Goal: Task Accomplishment & Management: Complete application form

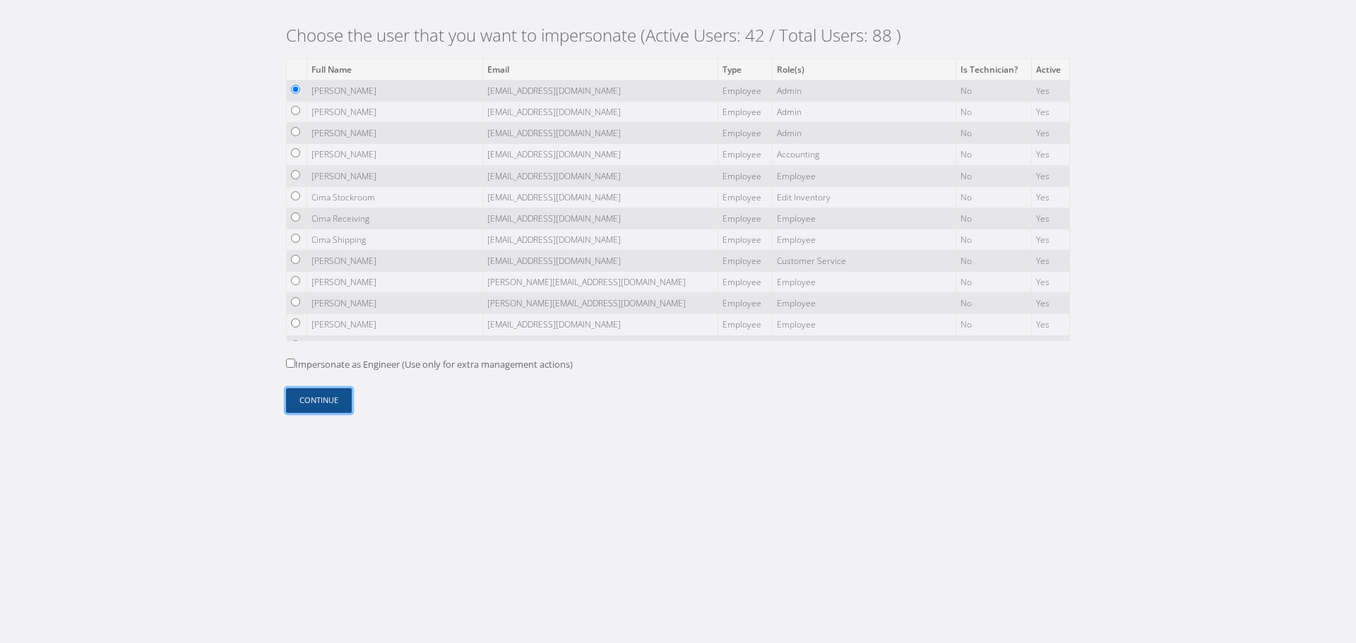
click at [340, 398] on button "Continue" at bounding box center [319, 400] width 66 height 25
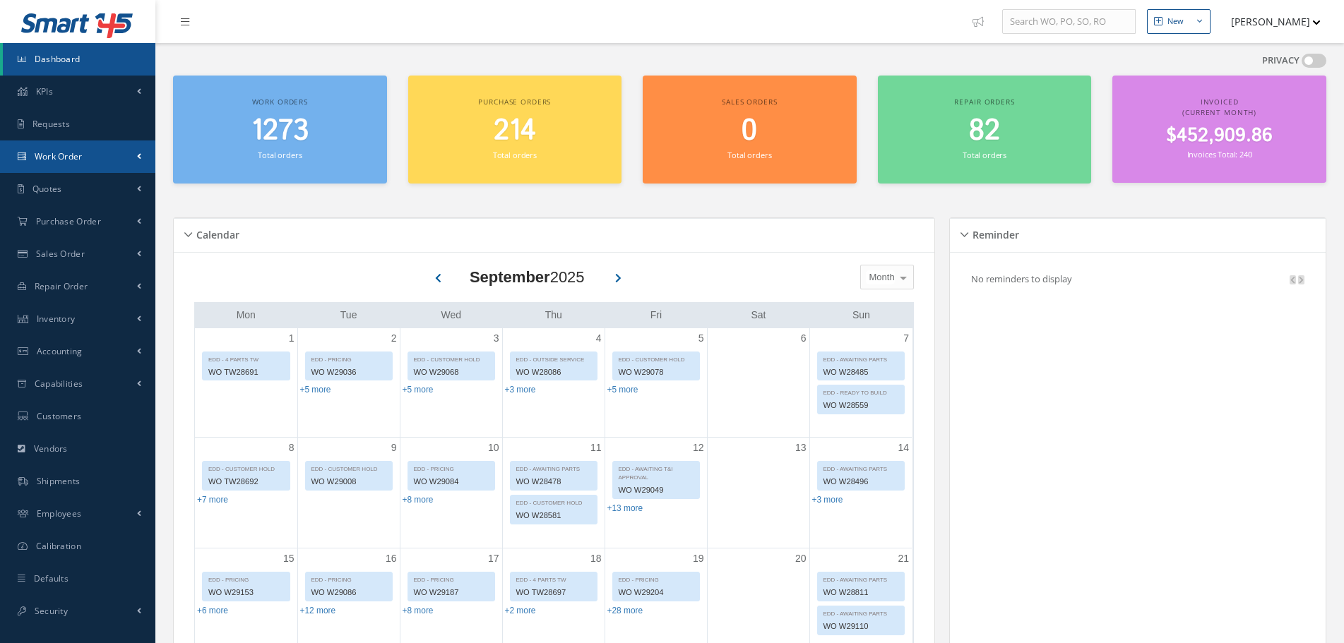
click at [85, 157] on link "Work Order" at bounding box center [77, 157] width 155 height 32
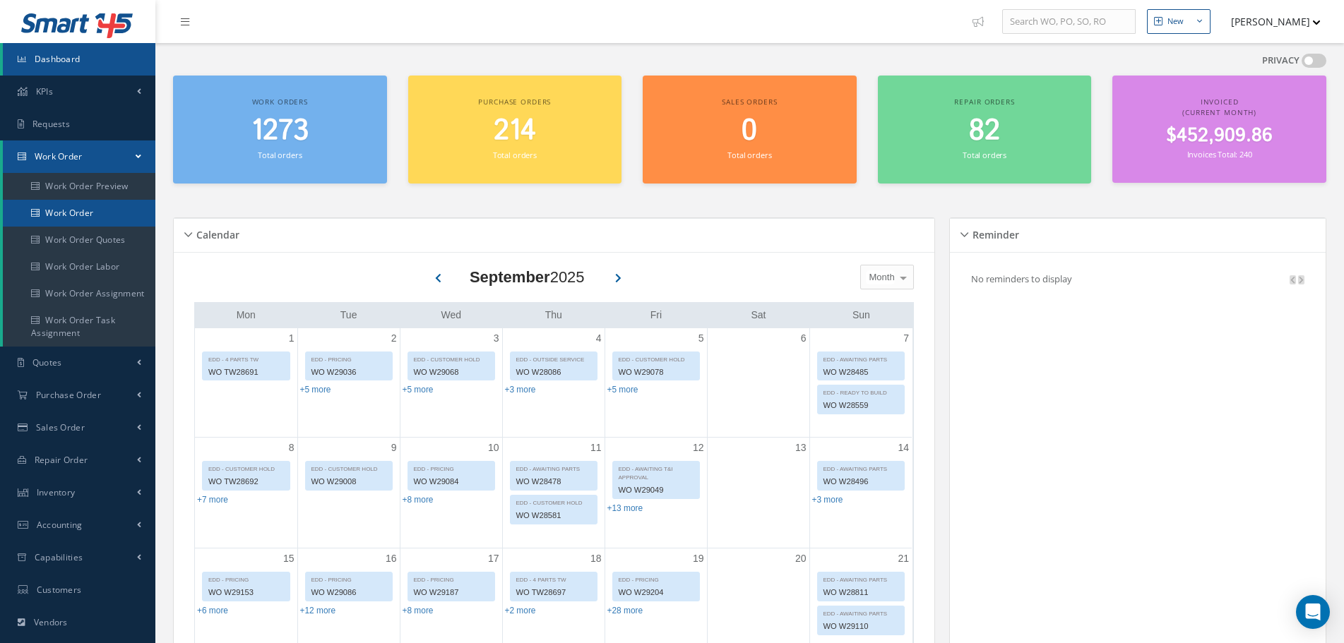
click at [100, 213] on link "Work Order" at bounding box center [79, 213] width 153 height 27
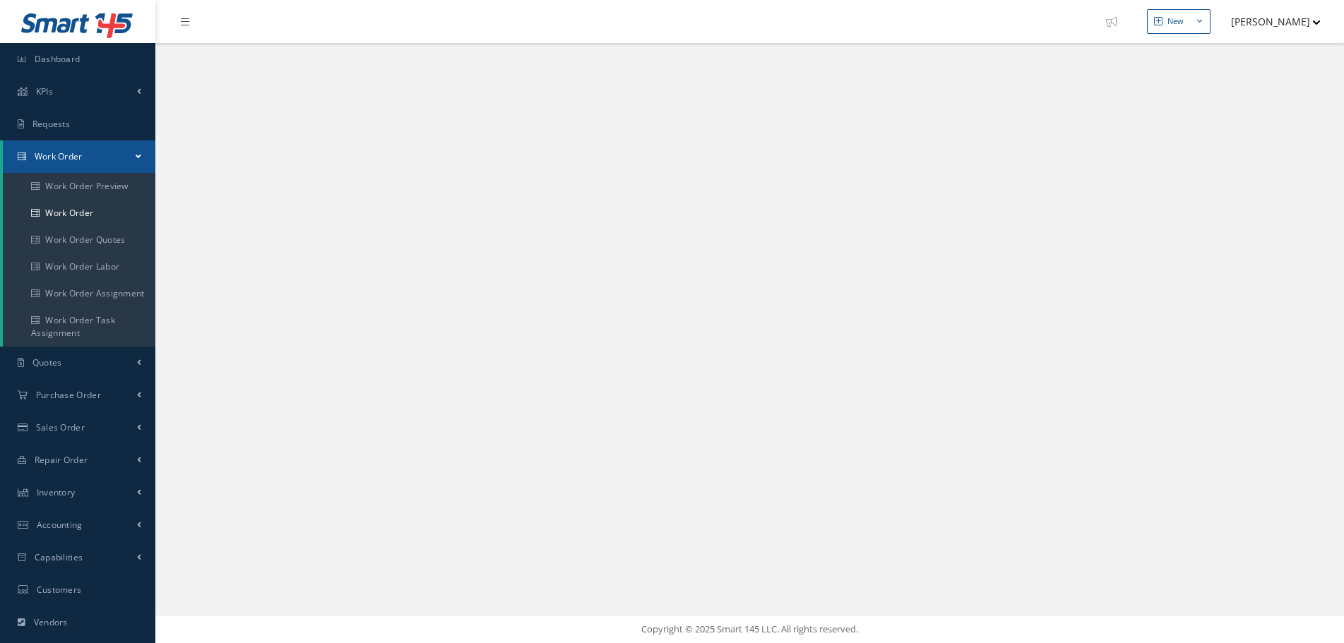
select select "25"
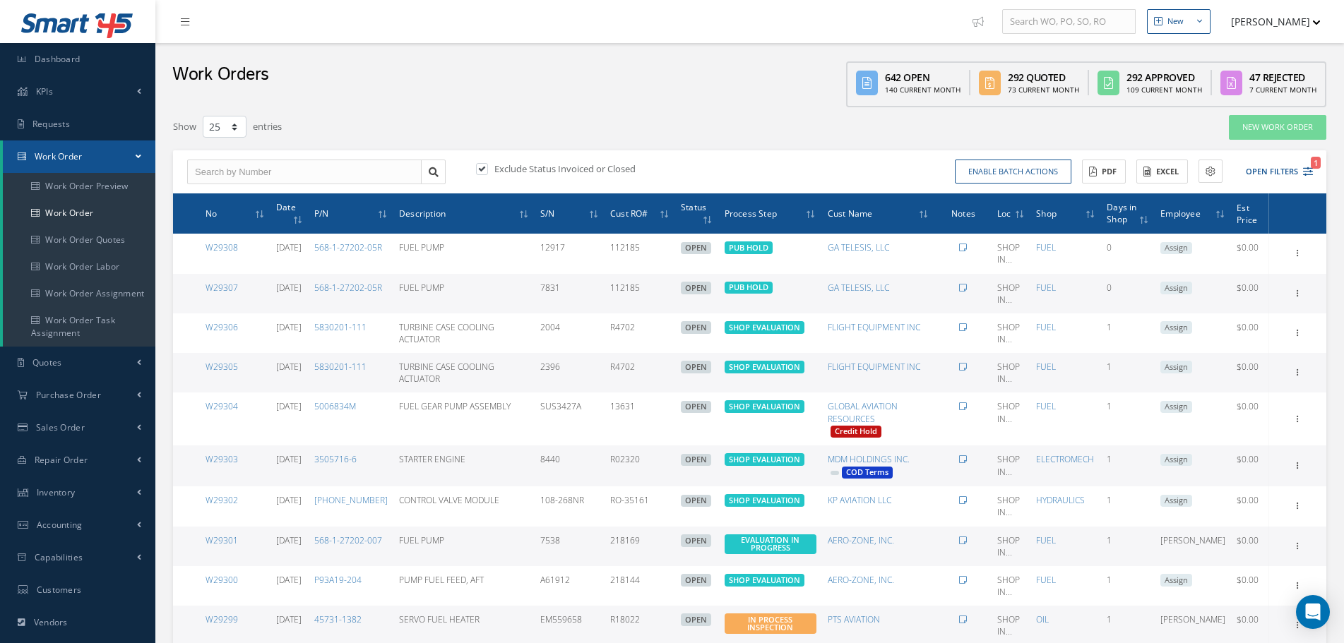
click at [554, 172] on label "Exclude Status Invoiced or Closed" at bounding box center [563, 168] width 145 height 13
click at [485, 172] on input "checkbox" at bounding box center [480, 169] width 9 height 9
checkbox input "false"
click at [1295, 134] on link "New Work Order" at bounding box center [1277, 127] width 97 height 25
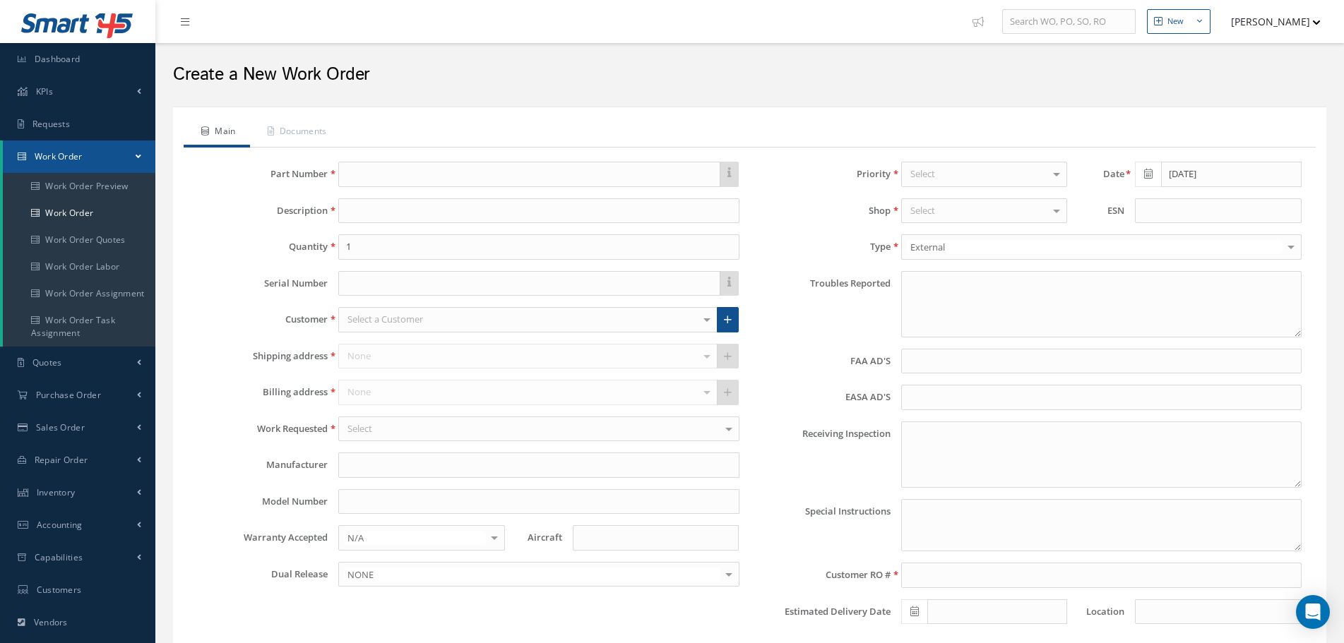
type textarea "NONE"
type input "NONE"
type textarea "PN AND SN VERIFIED ON UNIT AND CUSTOMER RO. NO EXTERNAL DAMAGE NOTED. NO AD APP…"
type textarea "PLEASE SEE R.O. FOR DETAILS"
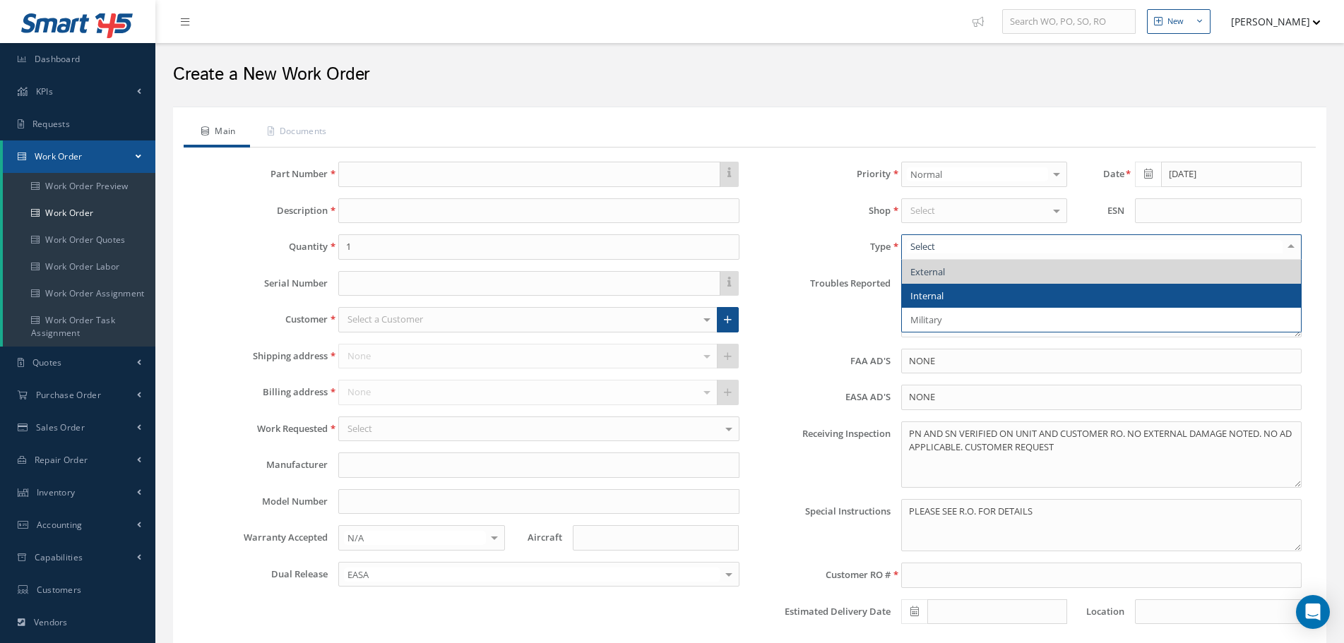
click at [945, 289] on span "Internal" at bounding box center [1101, 296] width 399 height 24
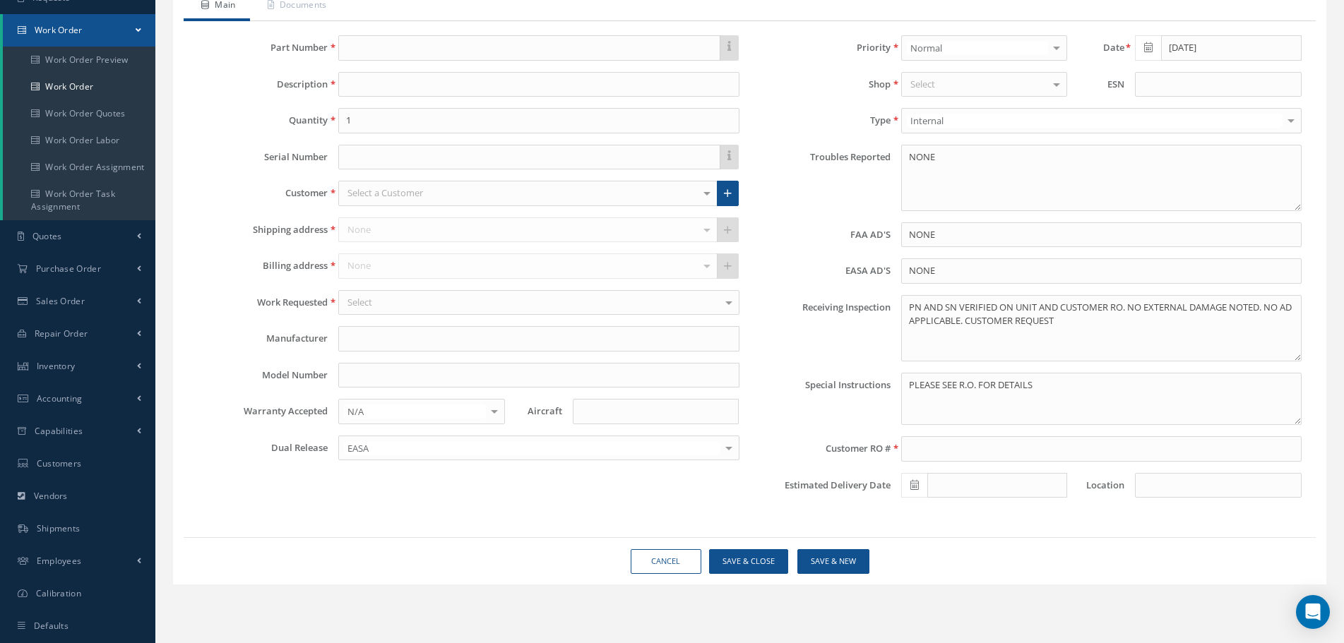
scroll to position [141, 0]
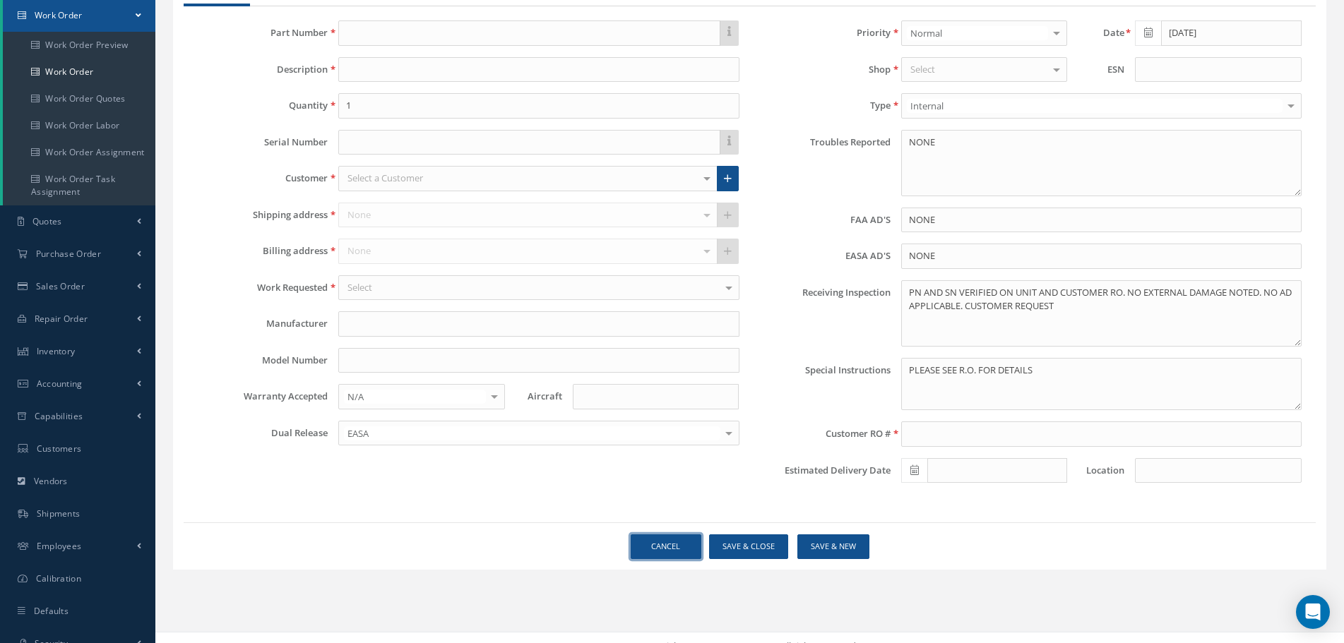
click at [669, 538] on link "Cancel" at bounding box center [666, 547] width 71 height 25
select select "25"
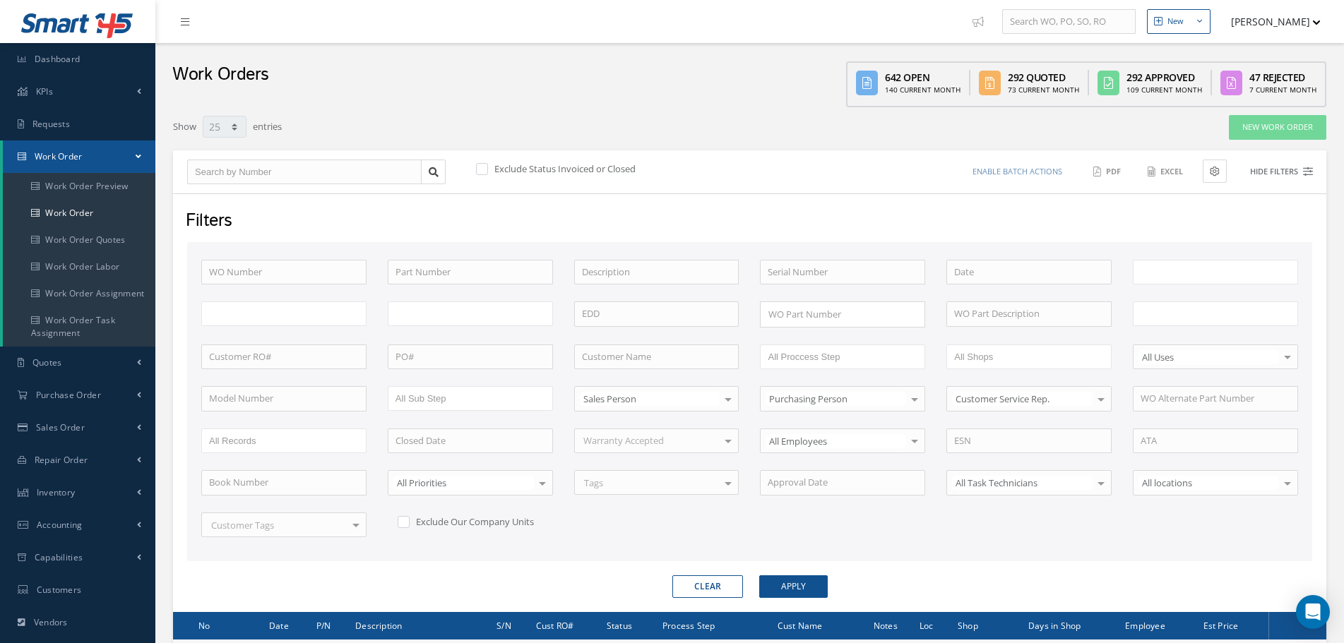
click at [1288, 172] on button "Hide Filters" at bounding box center [1275, 171] width 76 height 23
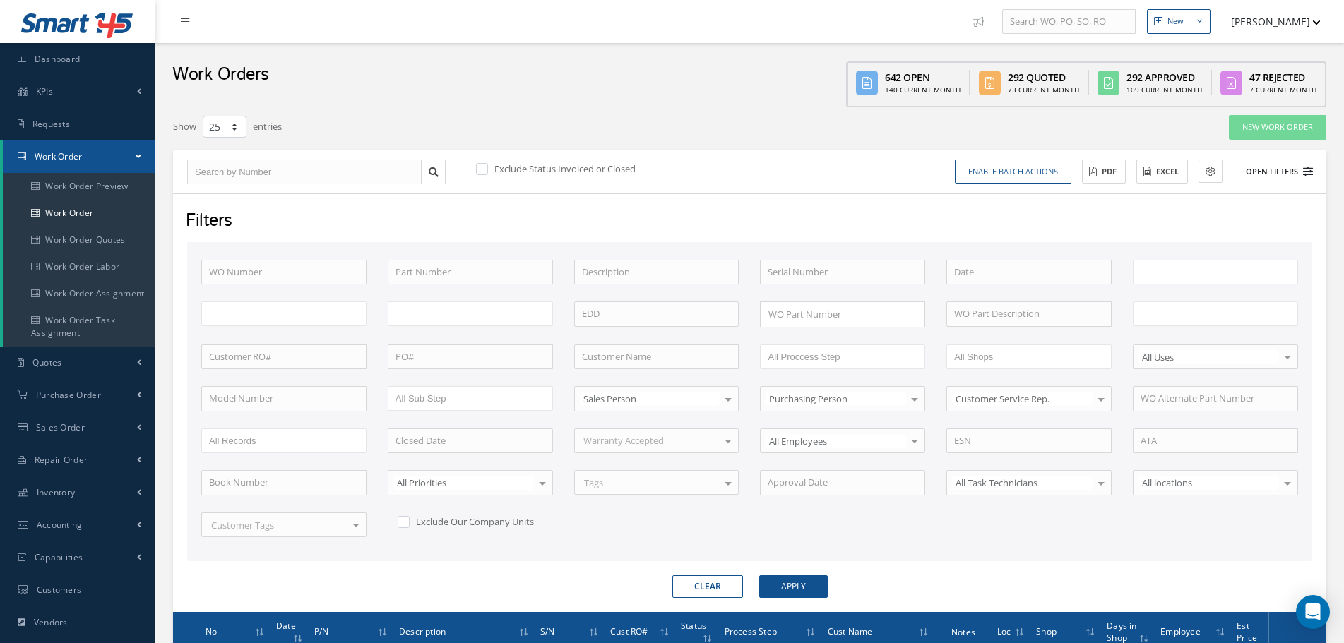
type input "All Work Request"
type input "All Work Performed"
type input "All Status"
type input "WO Part Status"
click at [1310, 171] on icon at bounding box center [1308, 172] width 10 height 10
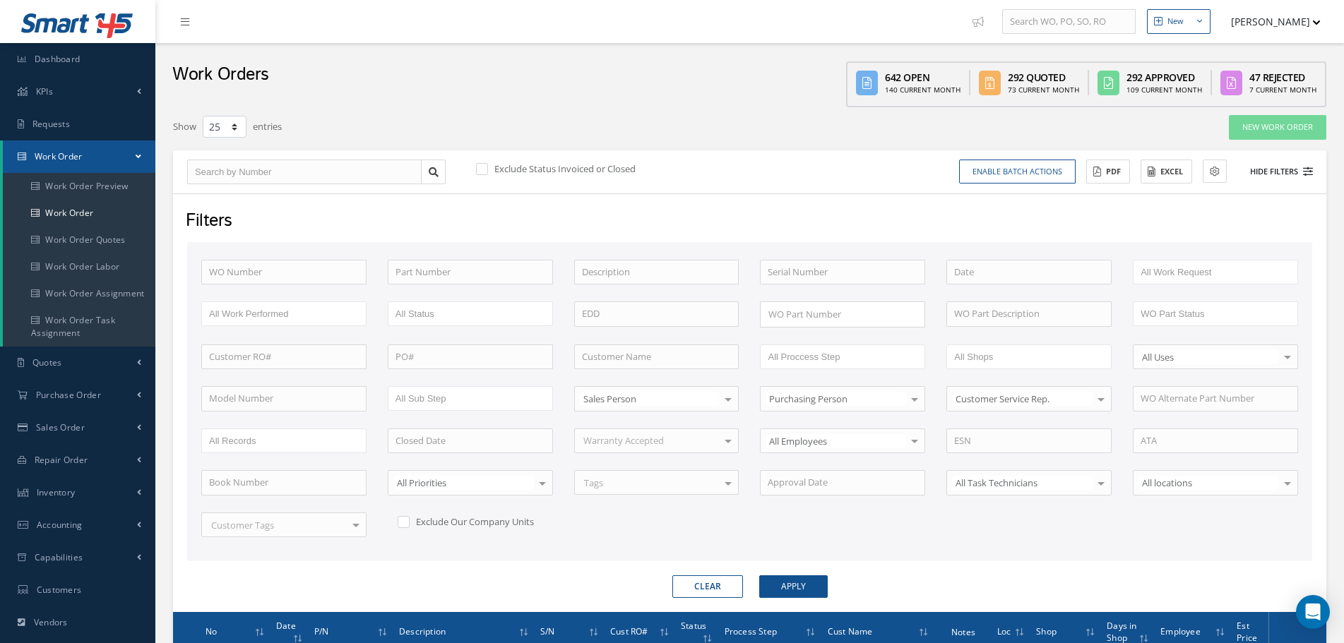
click at [1294, 176] on button "Hide Filters" at bounding box center [1275, 171] width 76 height 23
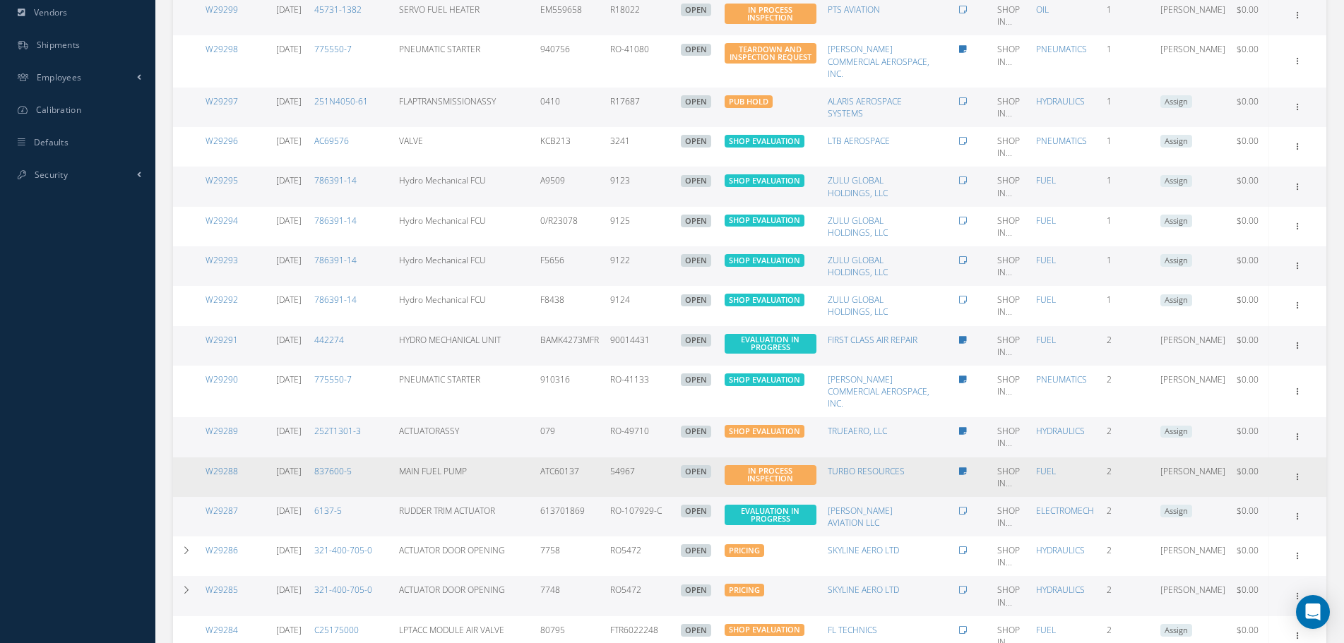
scroll to position [707, 0]
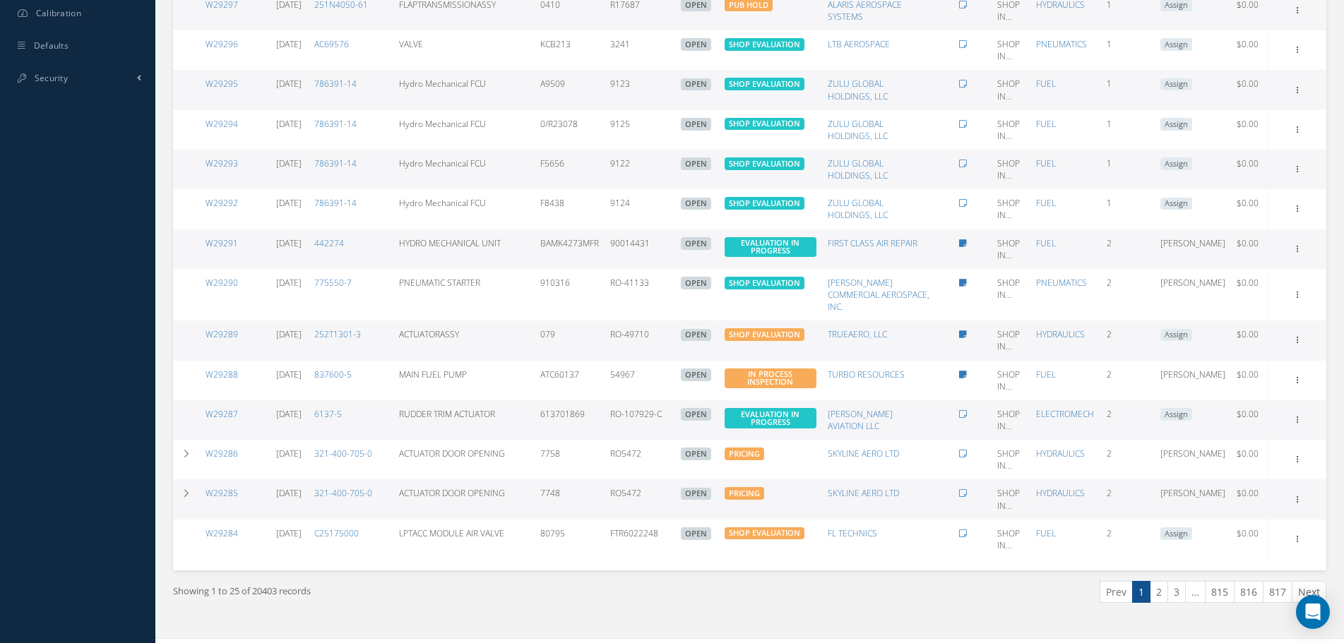
click at [1159, 587] on div "Prev 1 2 3 … 815 816 817 Next" at bounding box center [1043, 597] width 587 height 33
click at [1165, 581] on link "2" at bounding box center [1159, 592] width 18 height 22
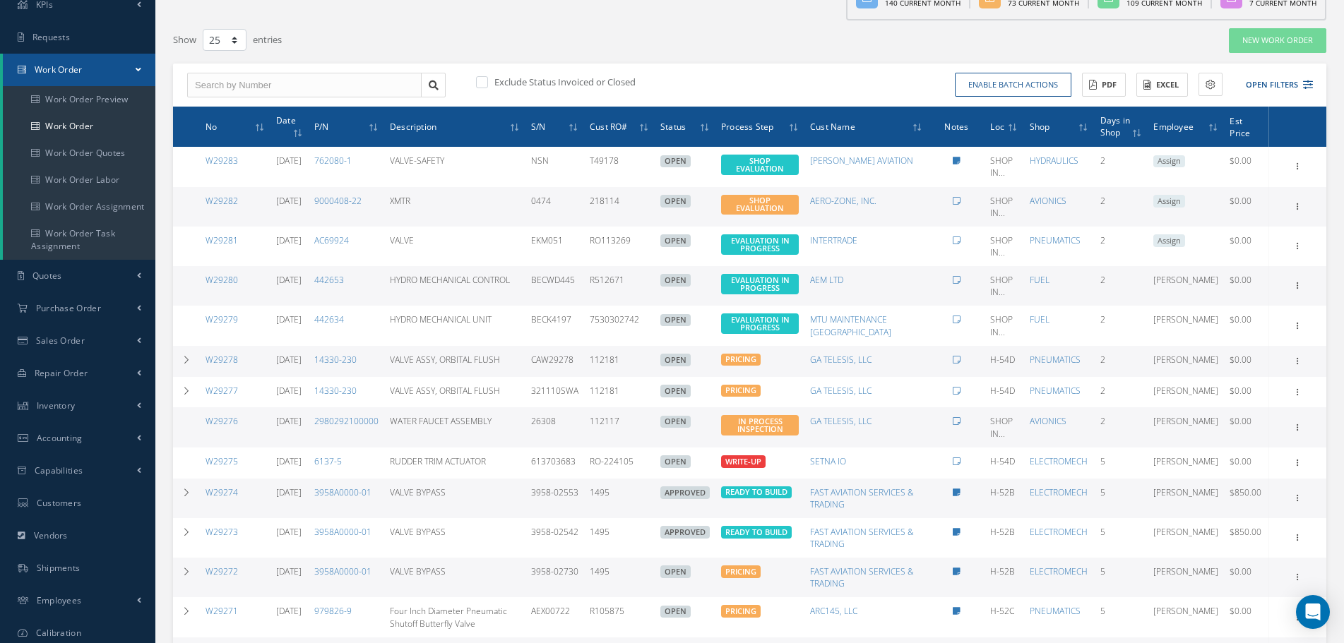
scroll to position [0, 0]
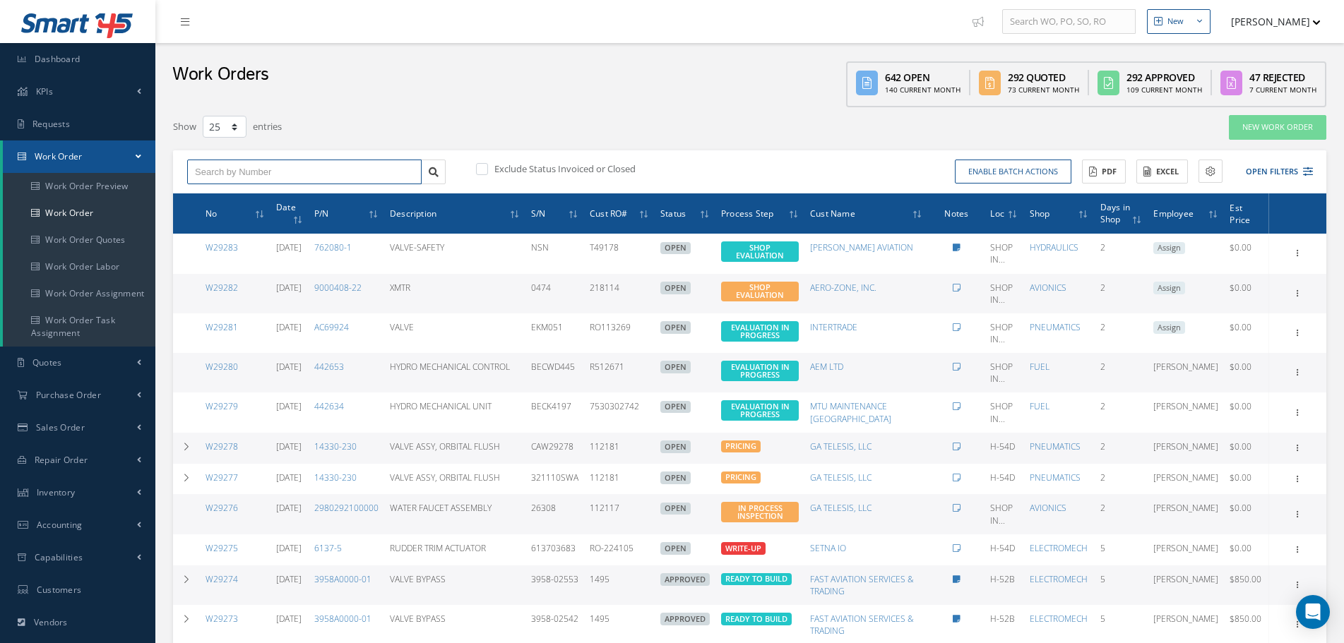
click at [252, 173] on input "text" at bounding box center [304, 172] width 234 height 25
paste input "W28130"
click at [364, 189] on div "W28130" at bounding box center [304, 196] width 233 height 25
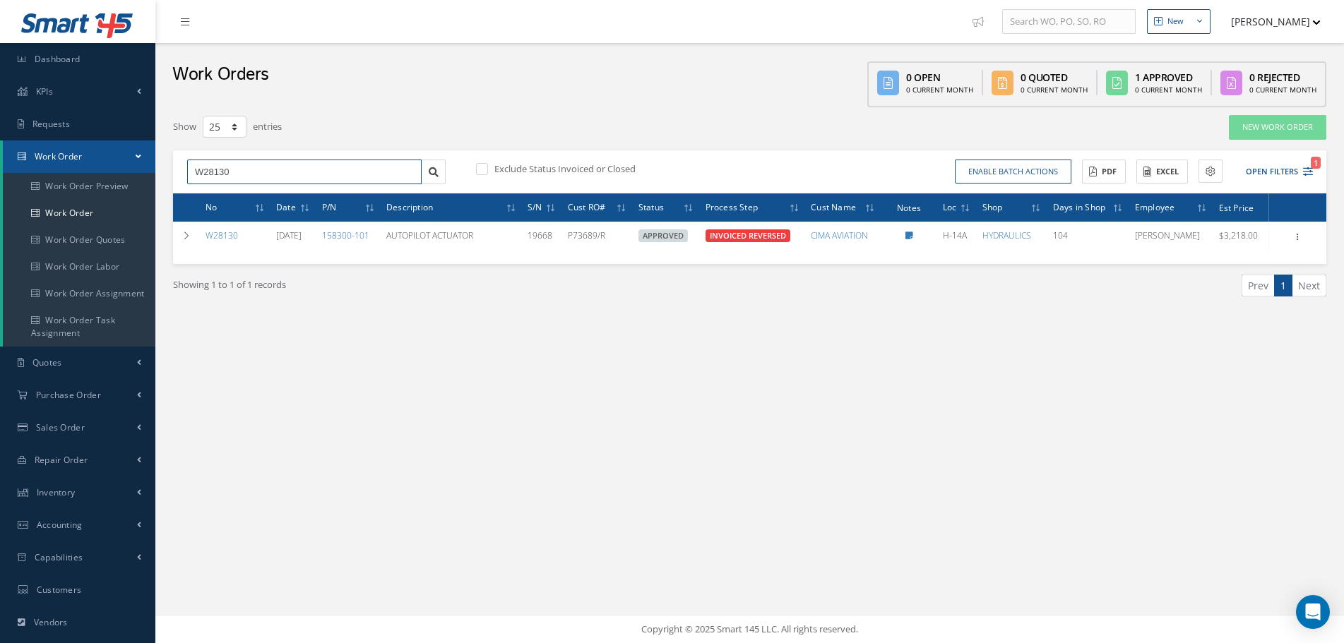
click at [239, 172] on input "W28130" at bounding box center [304, 172] width 234 height 25
click at [436, 172] on icon at bounding box center [434, 172] width 10 height 10
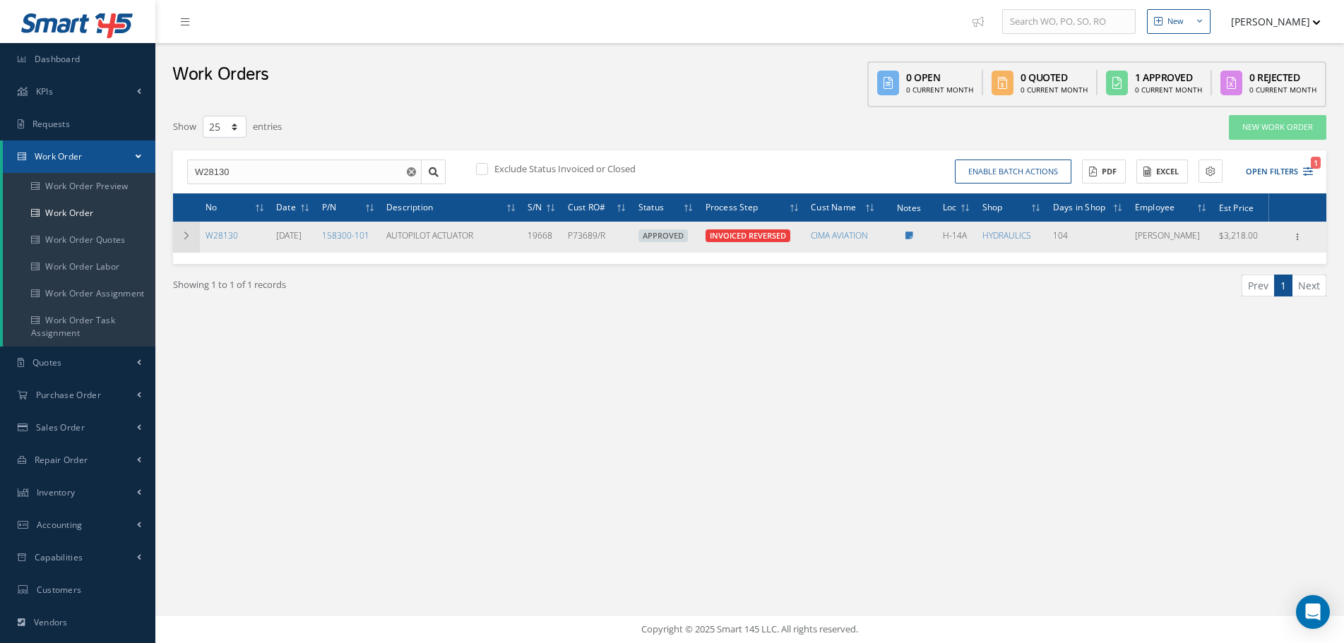
click at [184, 240] on icon at bounding box center [186, 236] width 10 height 8
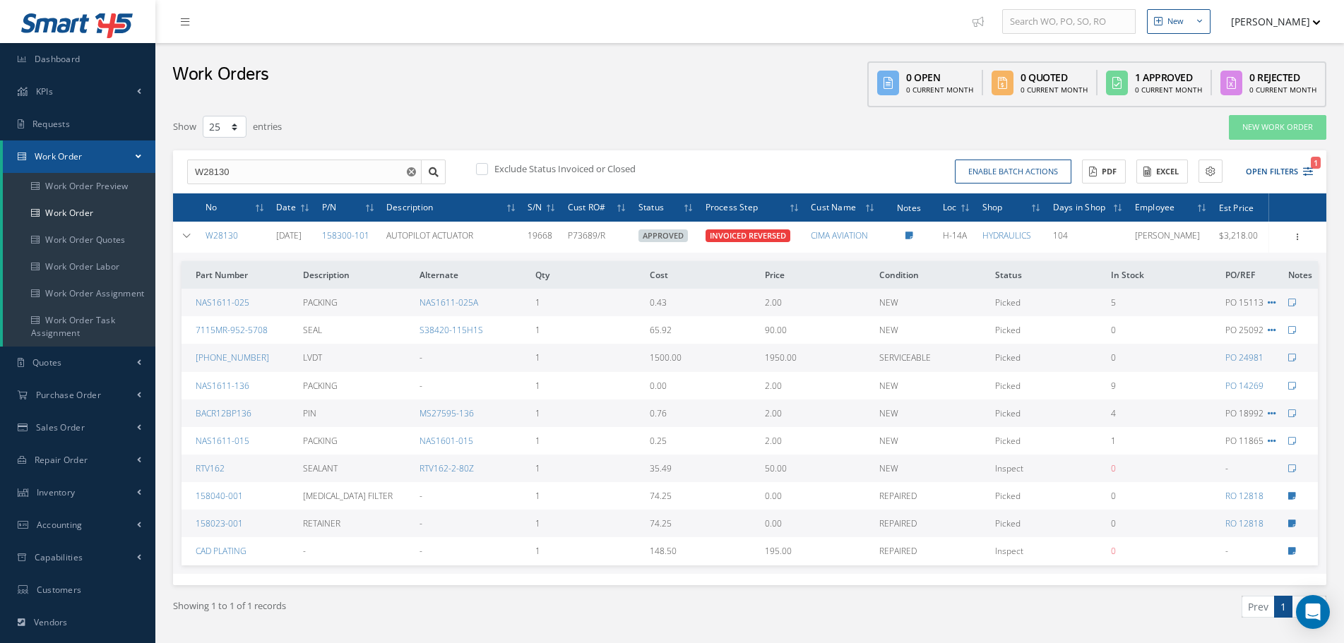
click at [595, 121] on div "Show 10 25 50 100 entries" at bounding box center [504, 126] width 685 height 25
click at [197, 174] on input "W28130" at bounding box center [304, 172] width 234 height 25
click at [440, 166] on link at bounding box center [433, 172] width 25 height 25
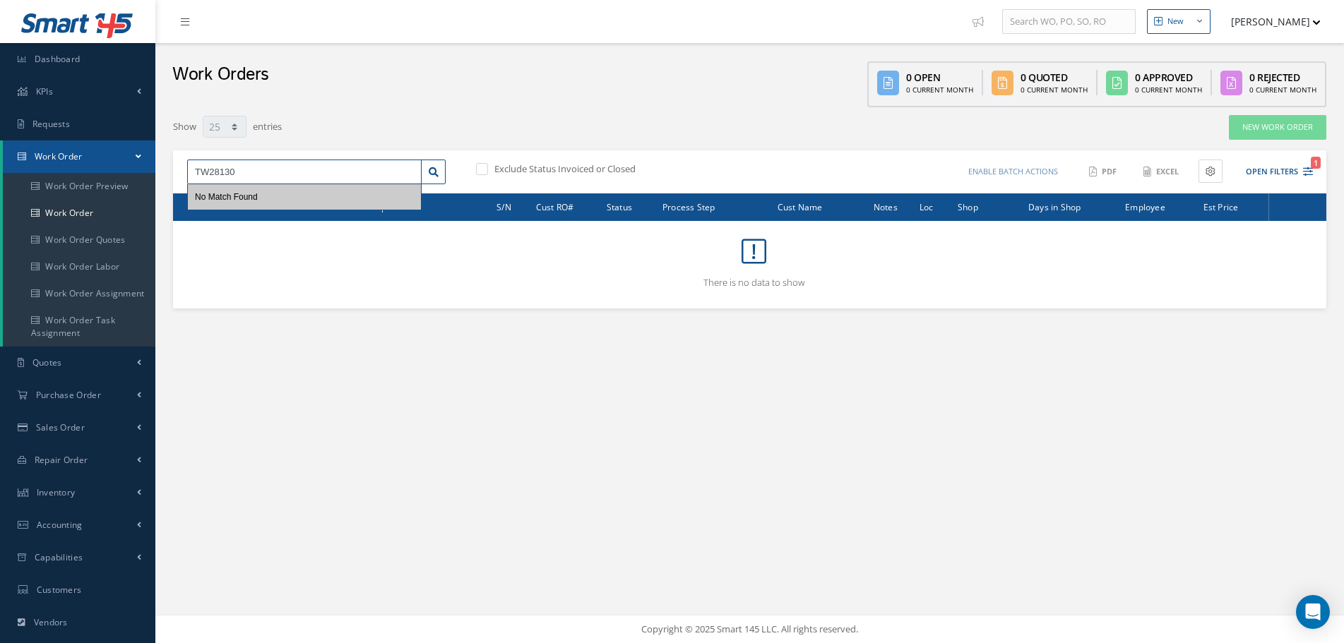
drag, startPoint x: 244, startPoint y: 166, endPoint x: 208, endPoint y: 177, distance: 36.9
click at [208, 177] on input "TW28130" at bounding box center [304, 172] width 234 height 25
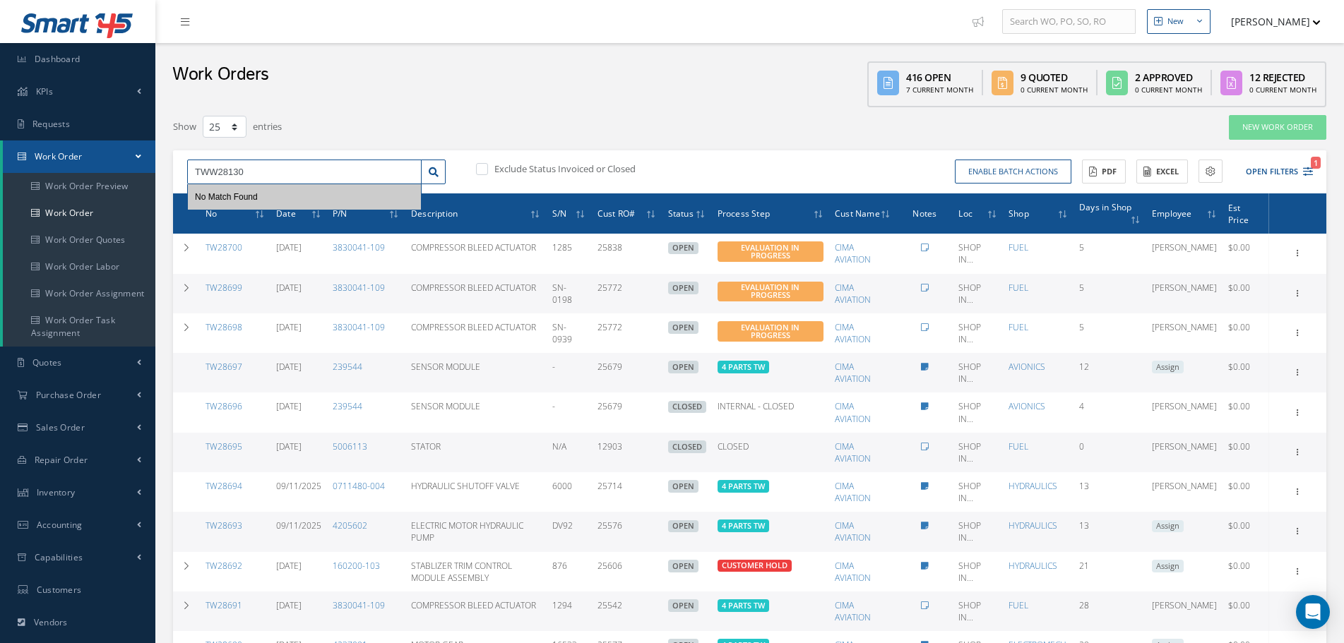
drag, startPoint x: 247, startPoint y: 171, endPoint x: 213, endPoint y: 177, distance: 35.1
click at [213, 177] on input "TWW28130" at bounding box center [304, 172] width 234 height 25
type input "TW"
drag, startPoint x: 306, startPoint y: 172, endPoint x: 159, endPoint y: 177, distance: 147.6
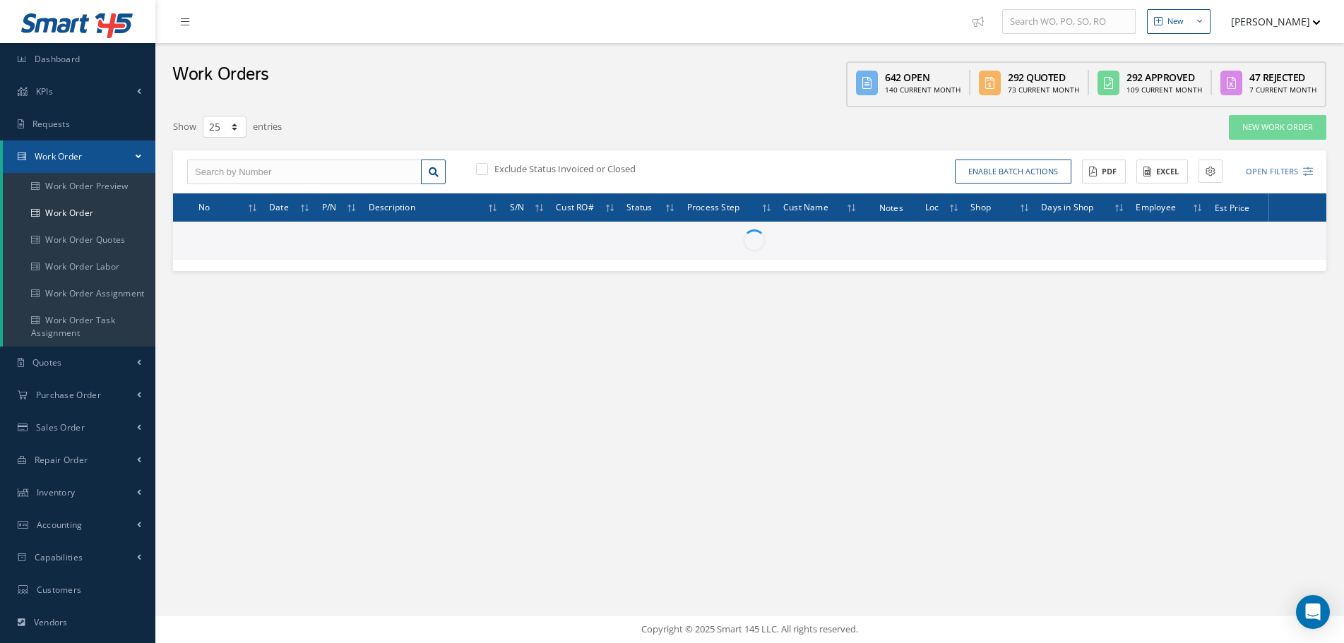
click at [712, 173] on div "Exclude Status Invoiced or Closed" at bounding box center [611, 170] width 277 height 16
